Goal: Information Seeking & Learning: Learn about a topic

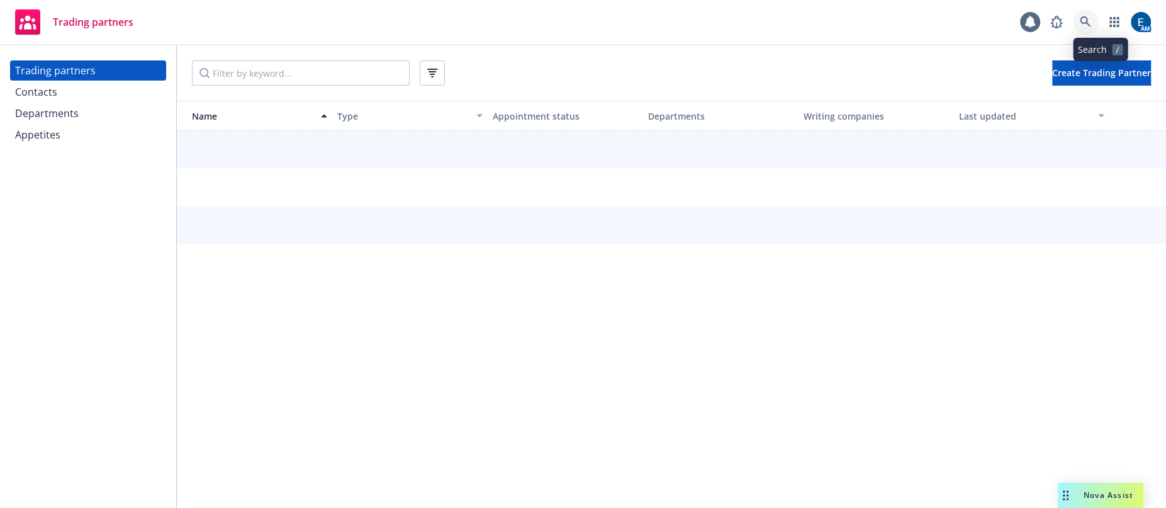
click at [1091, 22] on icon at bounding box center [1085, 21] width 11 height 11
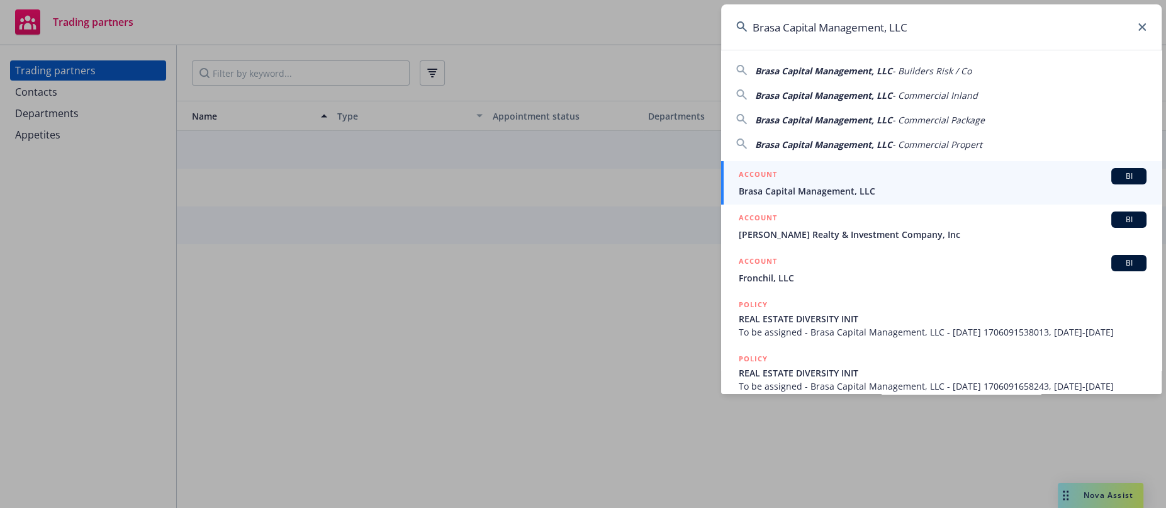
type input "Brasa Capital Management, LLC"
click at [831, 170] on div "ACCOUNT BI" at bounding box center [943, 176] width 408 height 16
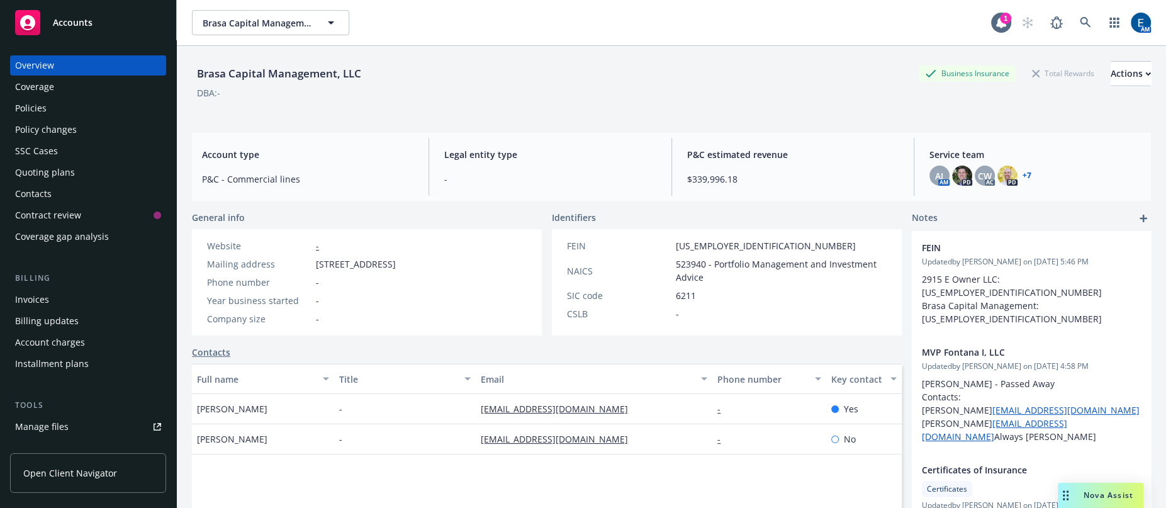
click at [40, 98] on div "Policies" at bounding box center [30, 108] width 31 height 20
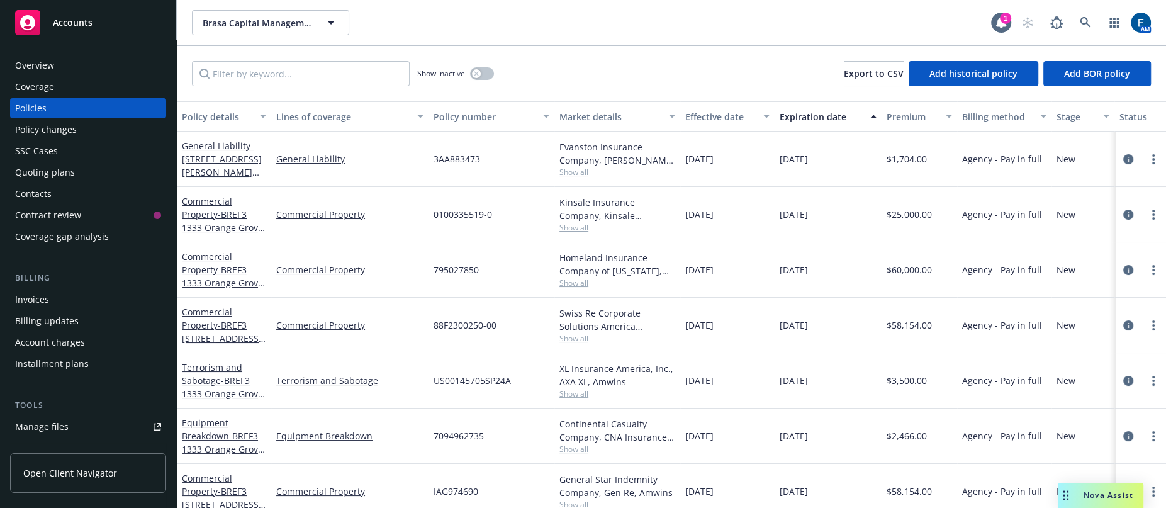
click at [87, 55] on div "Overview" at bounding box center [88, 65] width 146 height 20
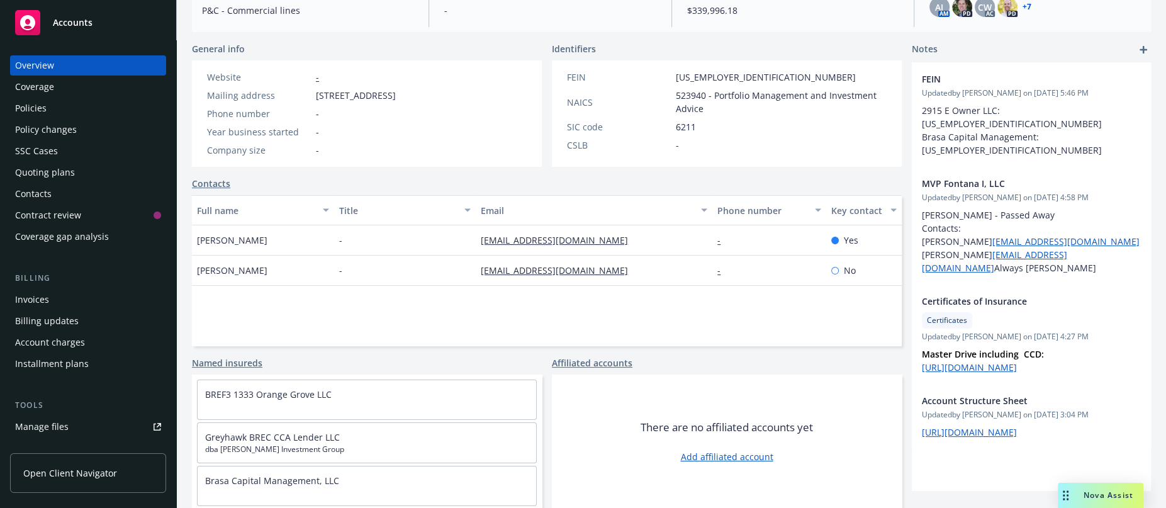
scroll to position [57, 0]
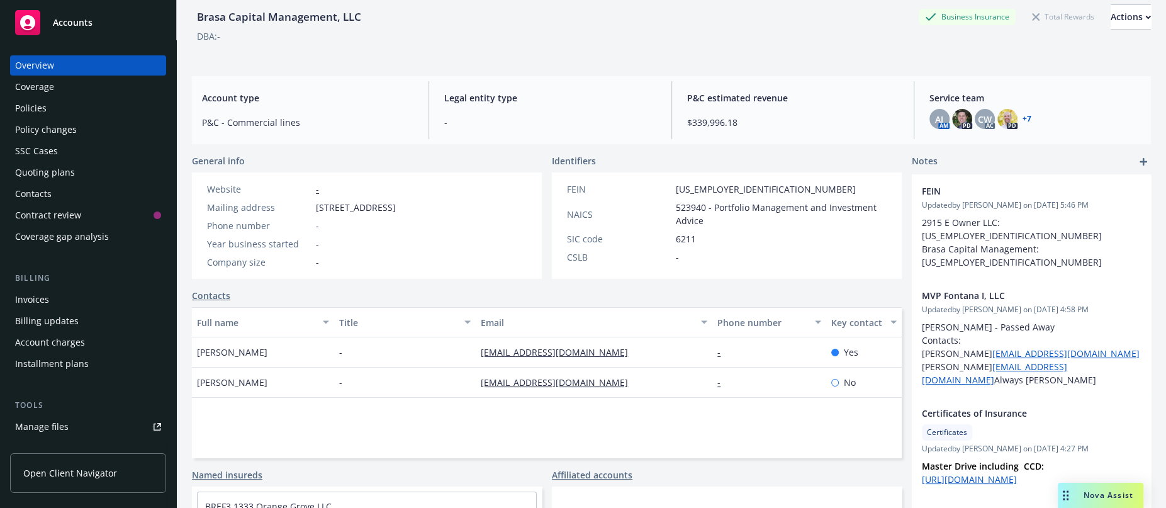
click at [1022, 115] on link "+ 7" at bounding box center [1026, 119] width 9 height 8
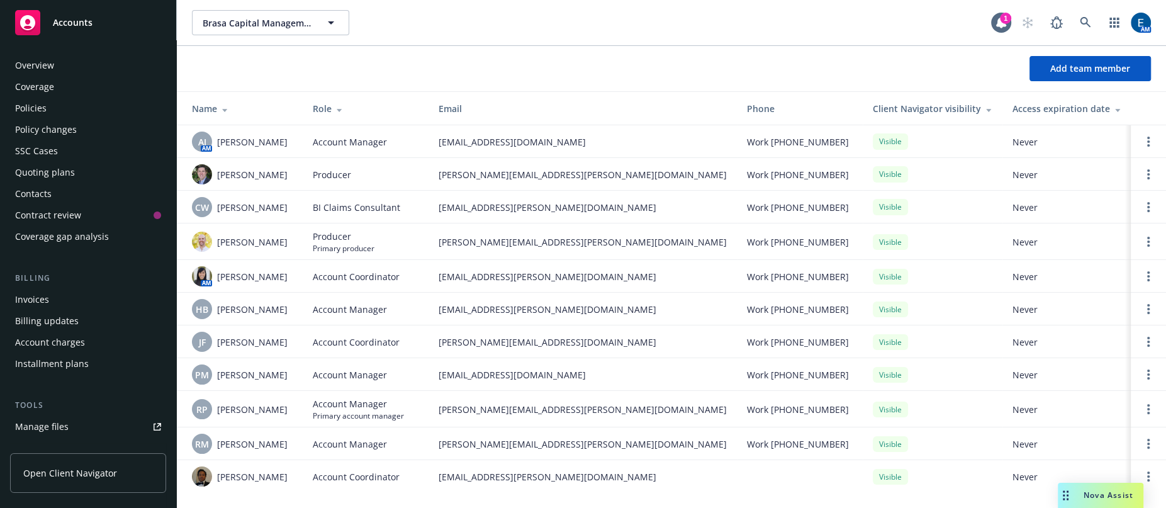
click at [54, 63] on div "Overview Coverage Policies Policy changes SSC Cases Quoting plans Contacts Cont…" at bounding box center [88, 150] width 156 height 191
click at [57, 55] on div "Overview" at bounding box center [88, 65] width 146 height 20
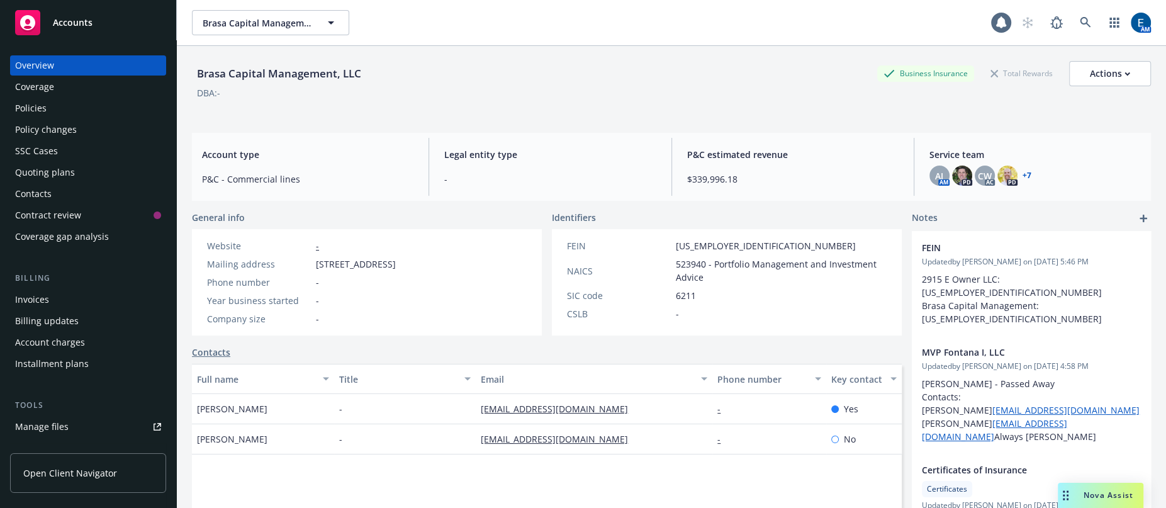
click at [1022, 172] on link "+ 7" at bounding box center [1026, 176] width 9 height 8
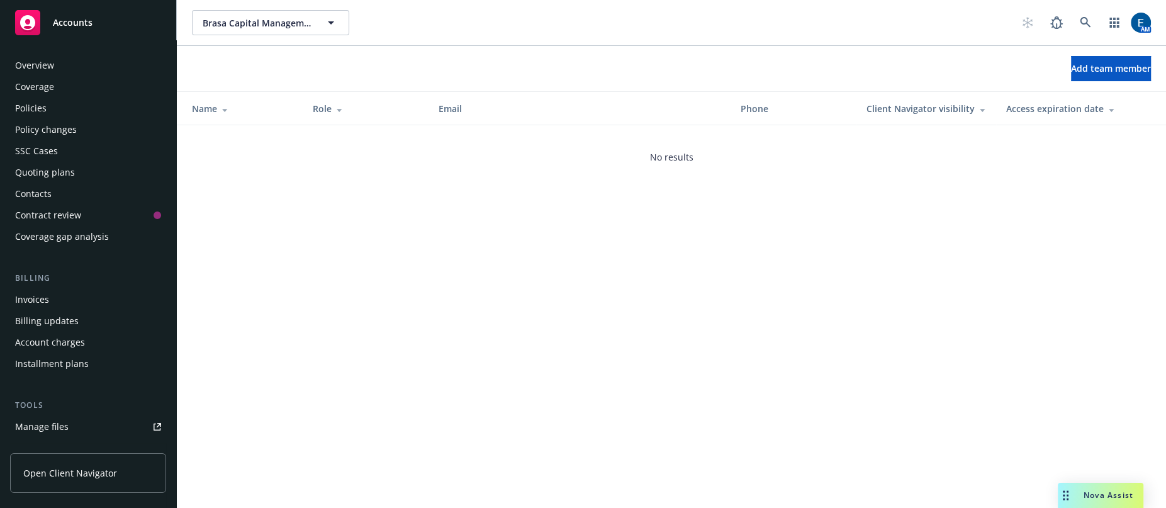
scroll to position [132, 0]
